Goal: Information Seeking & Learning: Check status

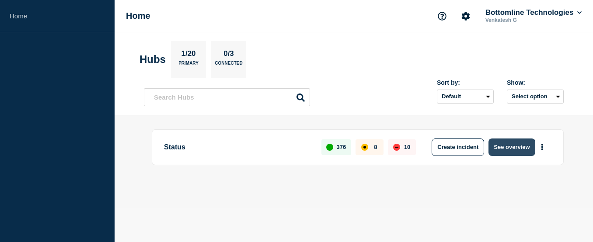
click at [508, 146] on button "See overview" at bounding box center [511, 147] width 46 height 17
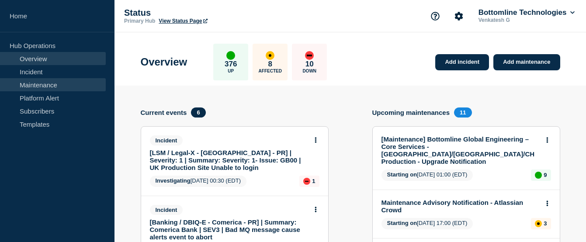
click at [34, 80] on link "Maintenance" at bounding box center [53, 84] width 106 height 13
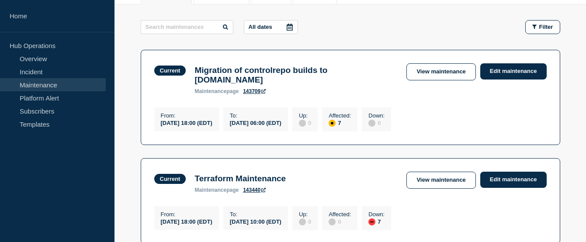
scroll to position [219, 0]
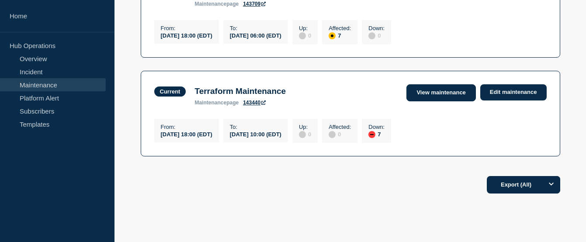
click at [443, 98] on link "View maintenance" at bounding box center [441, 92] width 69 height 17
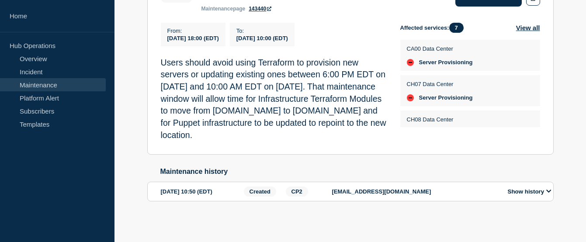
scroll to position [28, 0]
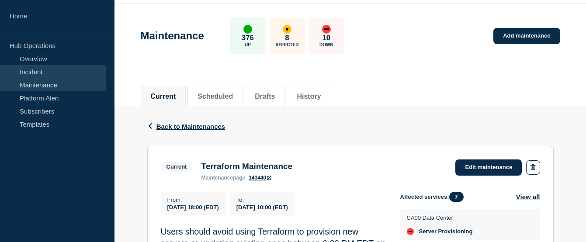
click at [23, 68] on link "Incident" at bounding box center [53, 71] width 106 height 13
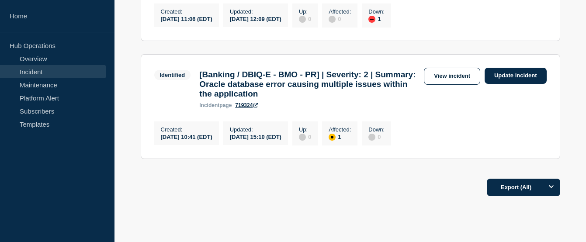
scroll to position [525, 0]
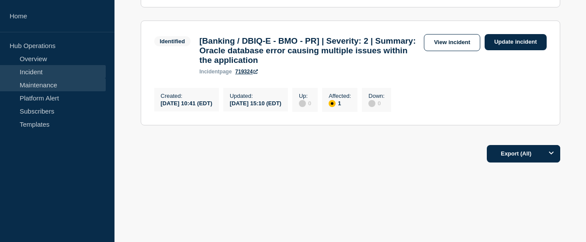
click at [37, 87] on link "Maintenance" at bounding box center [53, 84] width 106 height 13
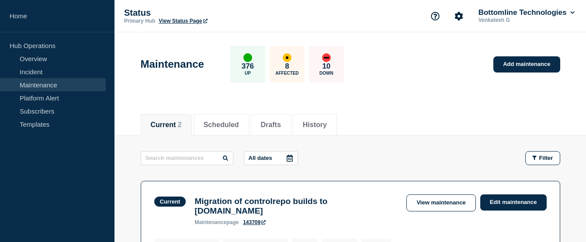
scroll to position [175, 0]
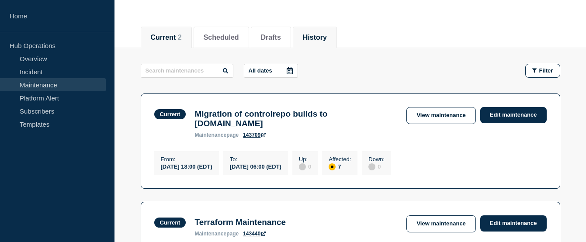
scroll to position [175, 0]
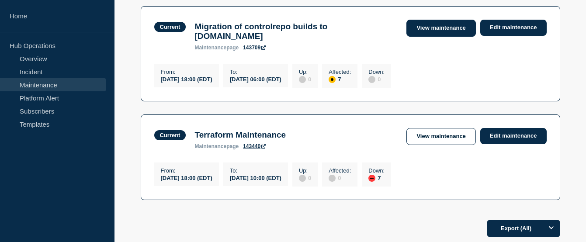
click at [442, 31] on link "View maintenance" at bounding box center [441, 28] width 69 height 17
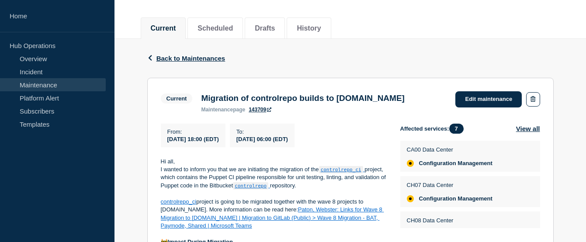
scroll to position [53, 0]
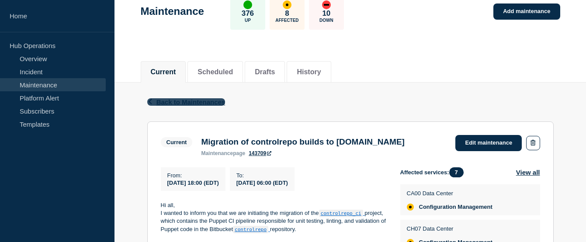
click at [150, 99] on icon "button" at bounding box center [150, 102] width 7 height 6
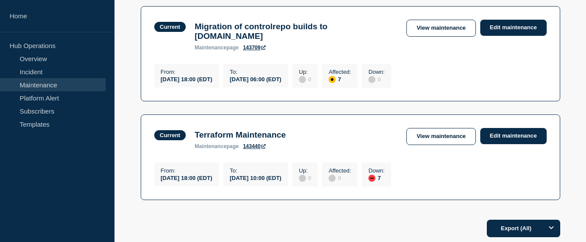
scroll to position [44, 0]
